Goal: Book appointment/travel/reservation

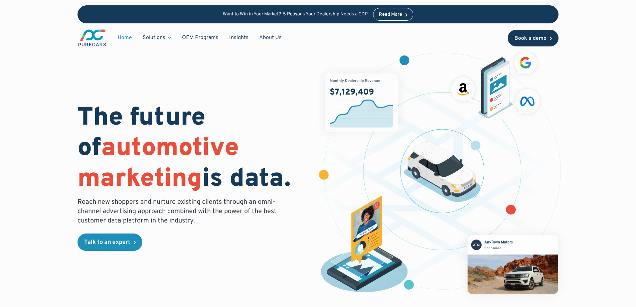
click at [525, 42] on link "Book a demo" at bounding box center [533, 38] width 51 height 17
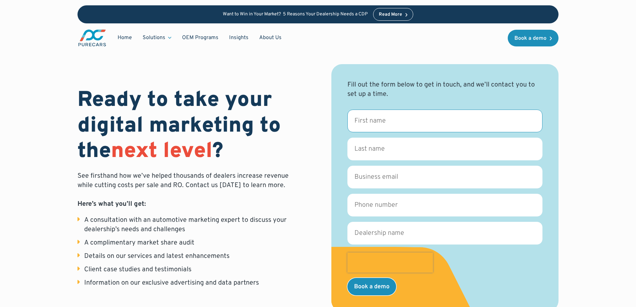
click at [386, 123] on input "First name *" at bounding box center [445, 121] width 195 height 23
type input "Kieren"
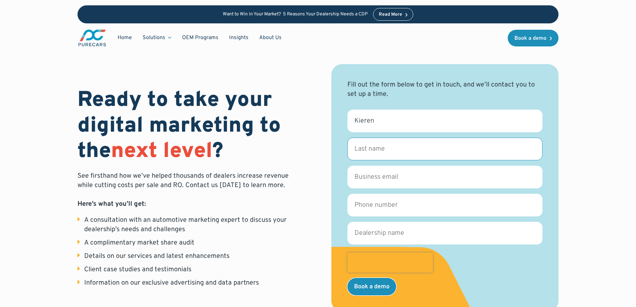
drag, startPoint x: 369, startPoint y: 154, endPoint x: 376, endPoint y: 159, distance: 8.5
click at [369, 154] on input "Last name *" at bounding box center [445, 149] width 195 height 23
type input "[PERSON_NAME]"
click at [383, 182] on input "Business email *" at bounding box center [445, 177] width 195 height 23
type input "[EMAIL_ADDRESS][PERSON_NAME][DOMAIN_NAME]"
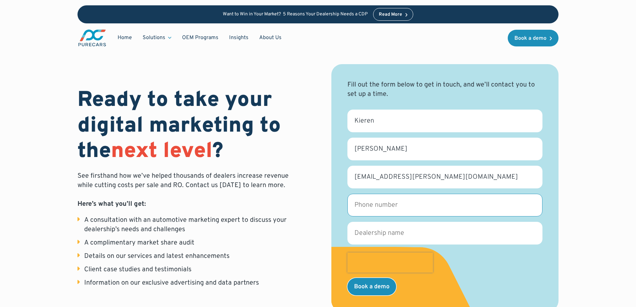
click at [391, 213] on input "Phone number *" at bounding box center [445, 205] width 195 height 23
type input "07484614206"
drag, startPoint x: 386, startPoint y: 232, endPoint x: 394, endPoint y: 232, distance: 8.4
click at [387, 233] on input "Dealership name *" at bounding box center [445, 233] width 195 height 23
type input "Persimmon Homes"
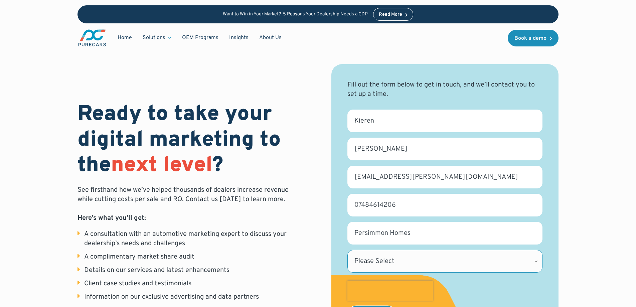
click at [420, 260] on select "Please Select [US_STATE] [US_STATE] [GEOGRAPHIC_DATA] [US_STATE] [US_STATE] [GE…" at bounding box center [445, 261] width 195 height 23
select select "CA"
click at [348, 250] on select "Please Select [US_STATE] [US_STATE] [GEOGRAPHIC_DATA] [US_STATE] [US_STATE] [GE…" at bounding box center [445, 261] width 195 height 23
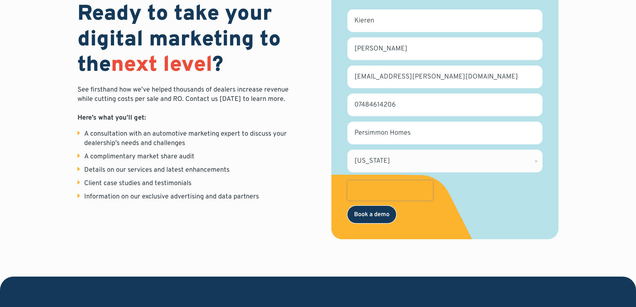
click at [377, 216] on input "Book a demo" at bounding box center [372, 214] width 49 height 17
